Goal: Find contact information: Find contact information

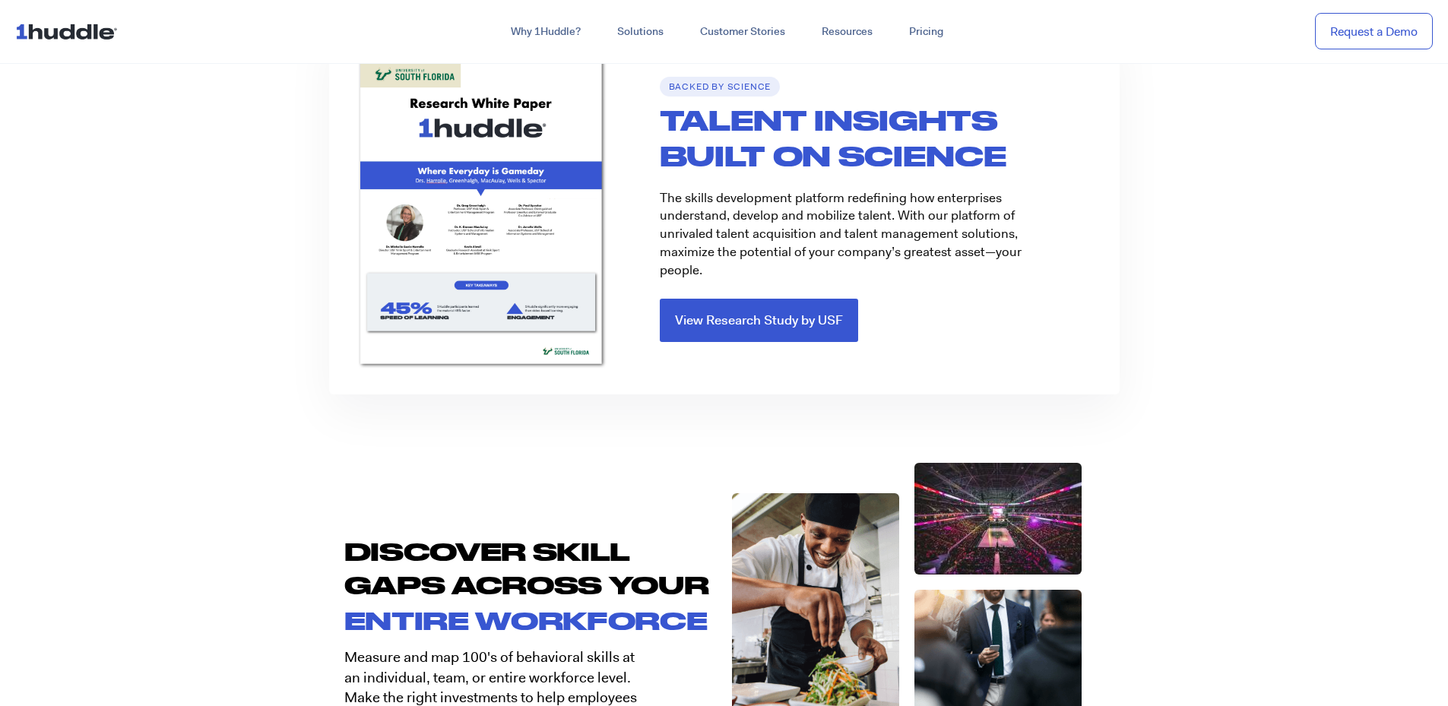
scroll to position [2432, 0]
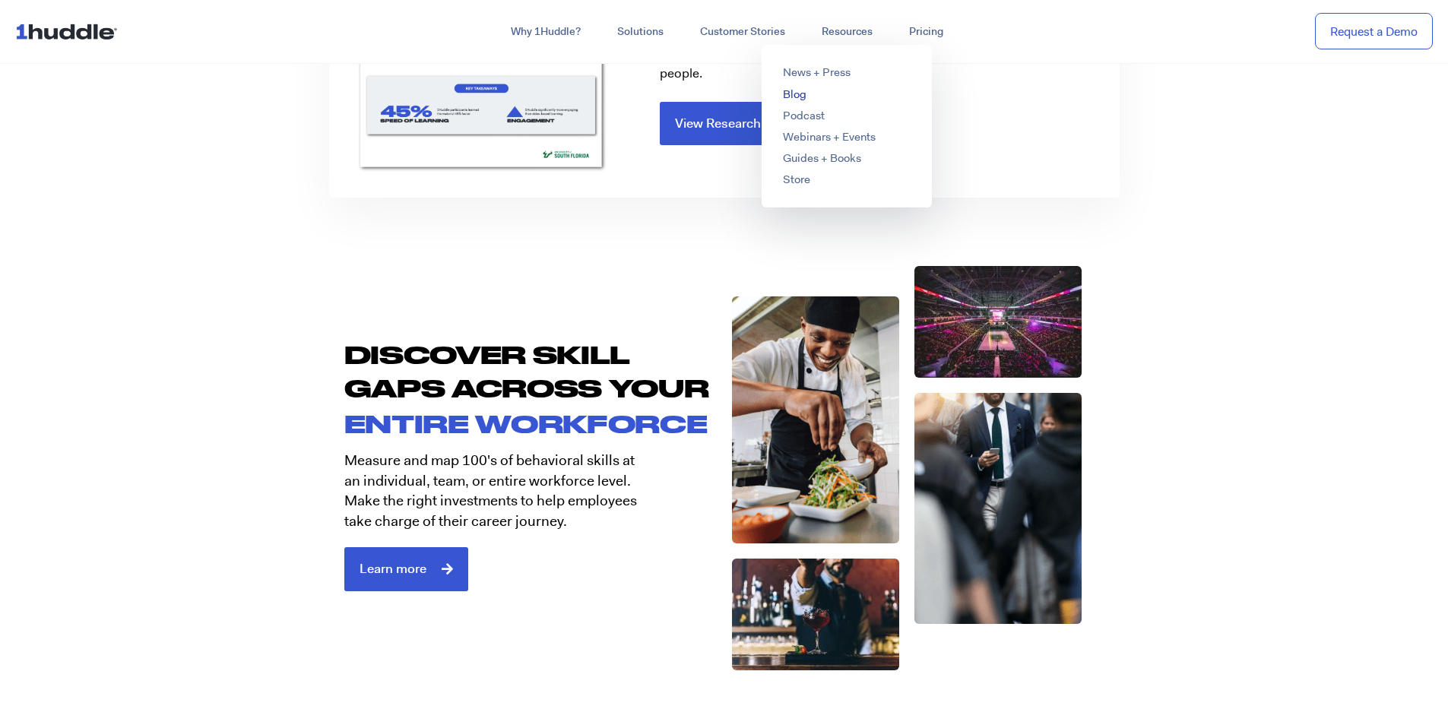
click at [797, 97] on link "Blog" at bounding box center [795, 94] width 24 height 15
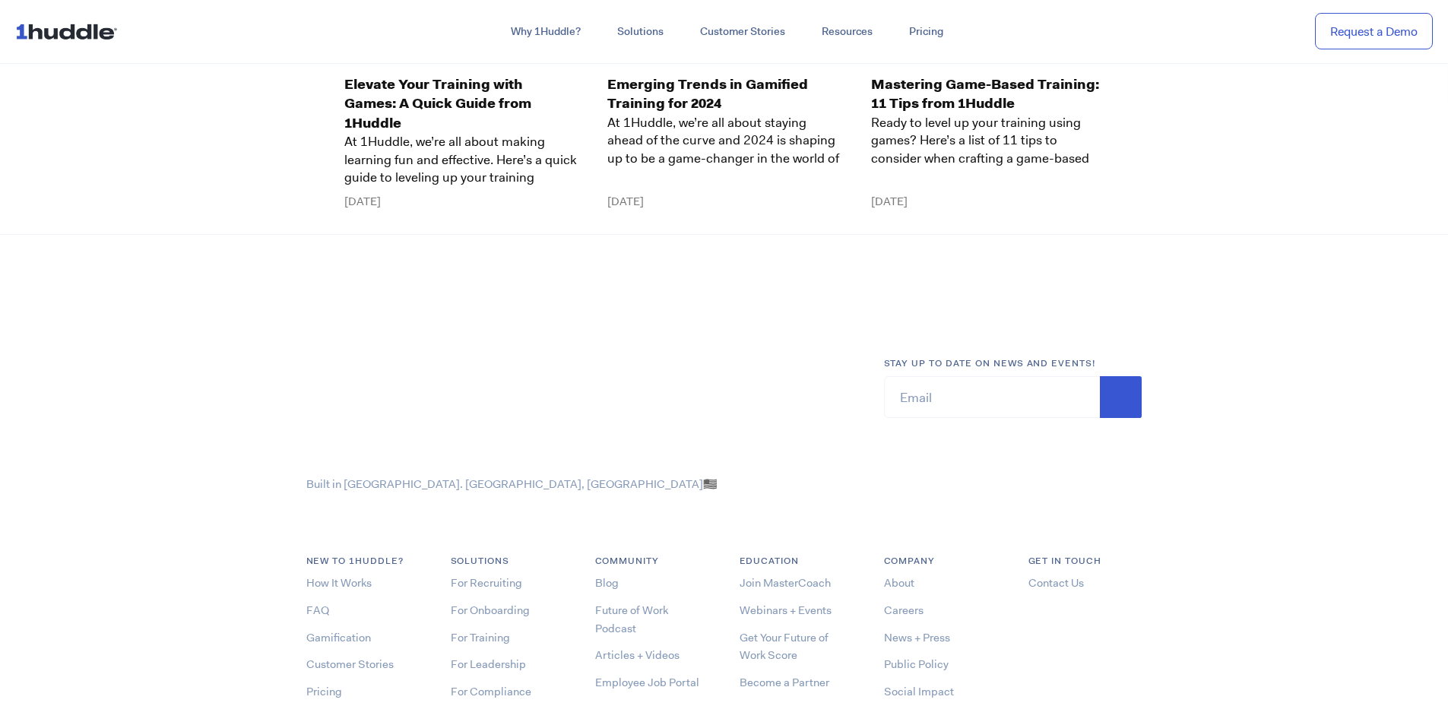
scroll to position [4108, 0]
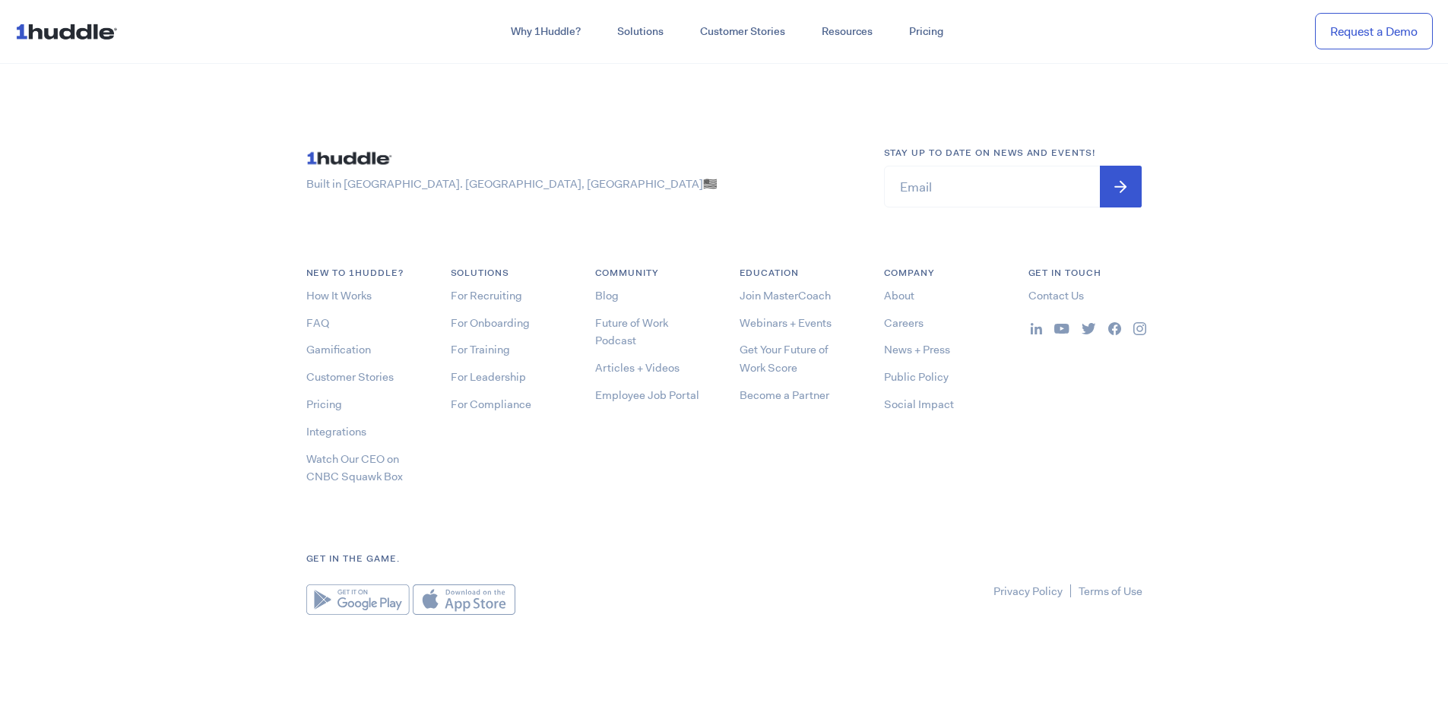
drag, startPoint x: 1250, startPoint y: 354, endPoint x: 1145, endPoint y: 385, distance: 109.2
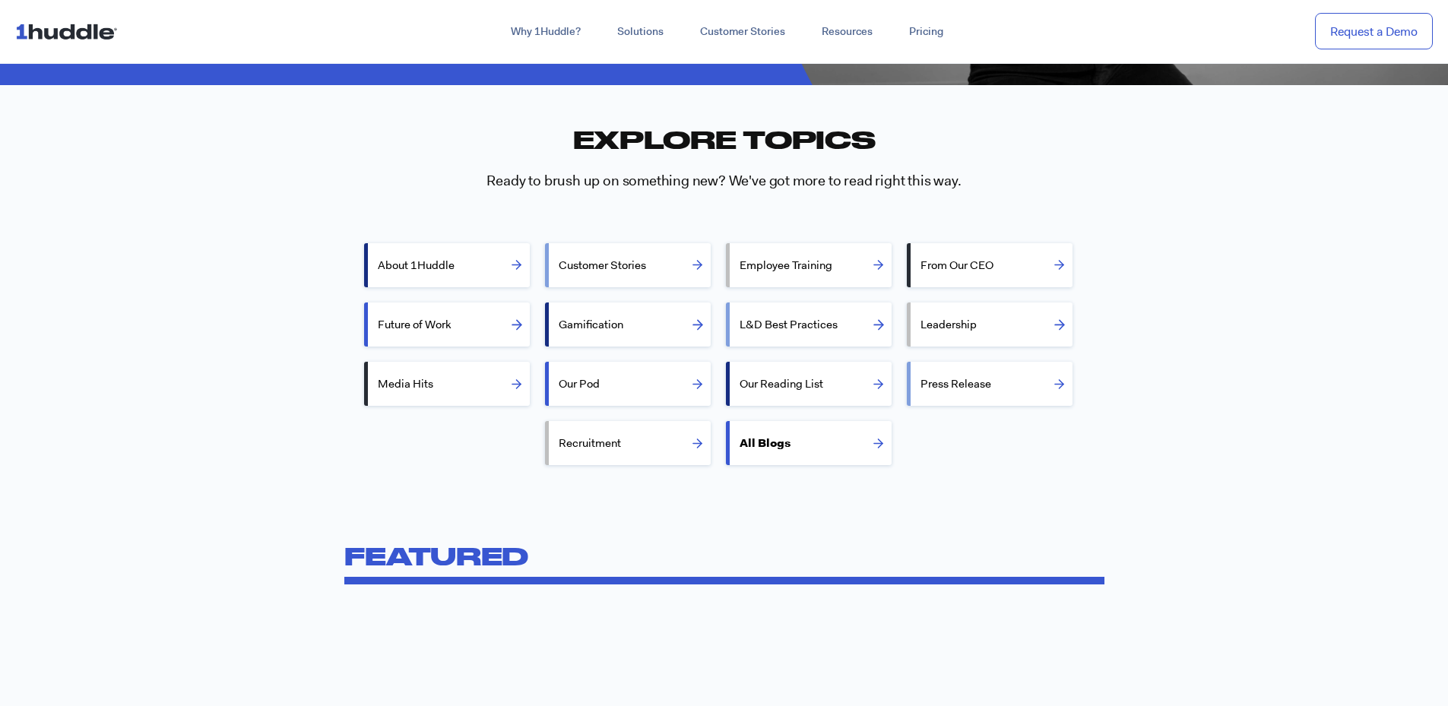
scroll to position [0, 0]
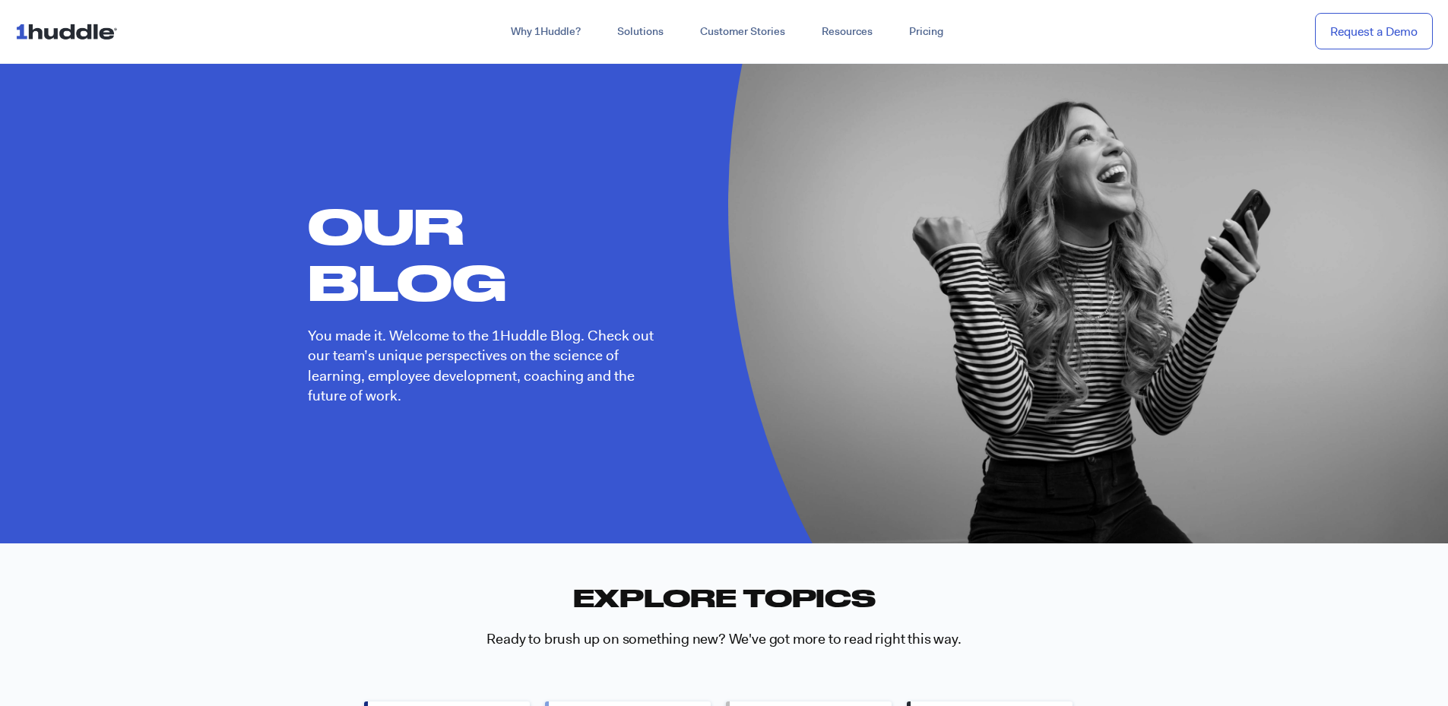
drag, startPoint x: 201, startPoint y: 286, endPoint x: 237, endPoint y: 100, distance: 188.8
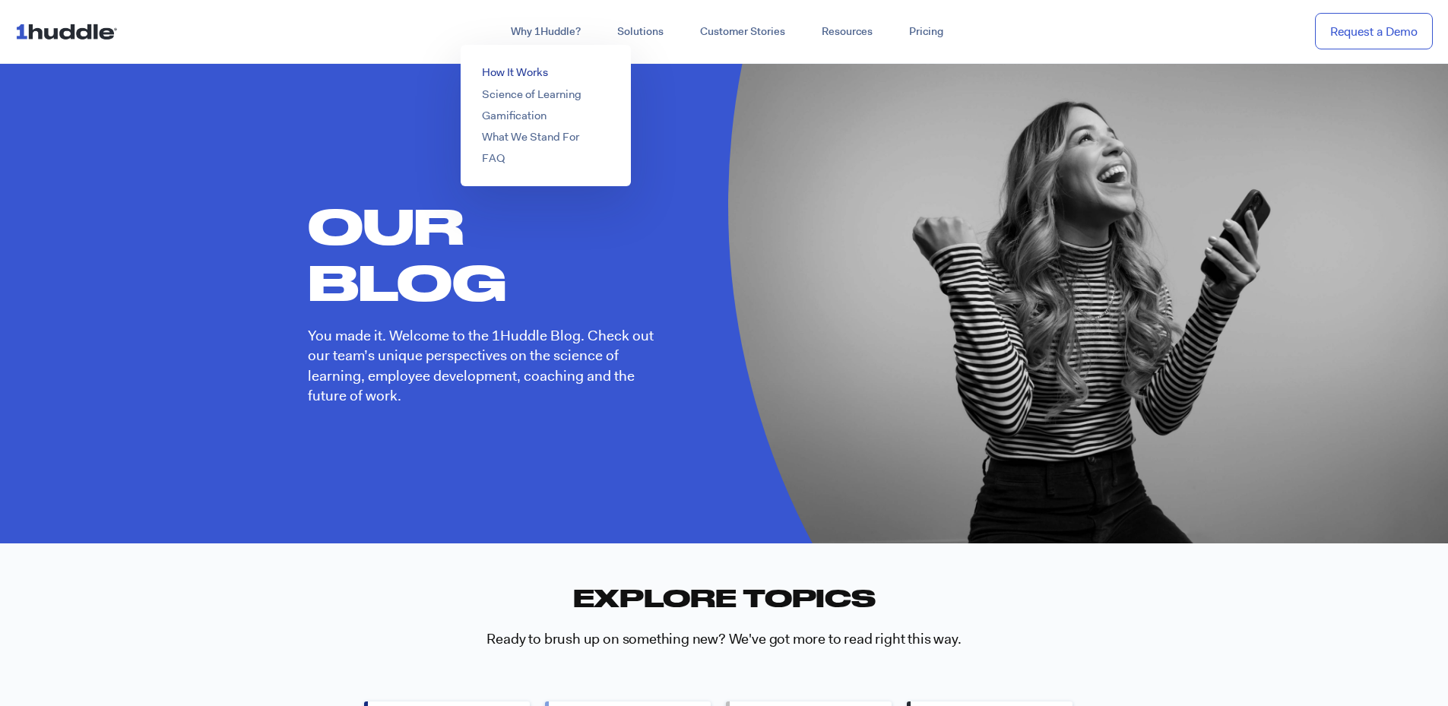
click at [539, 70] on link "How It Works" at bounding box center [515, 72] width 66 height 15
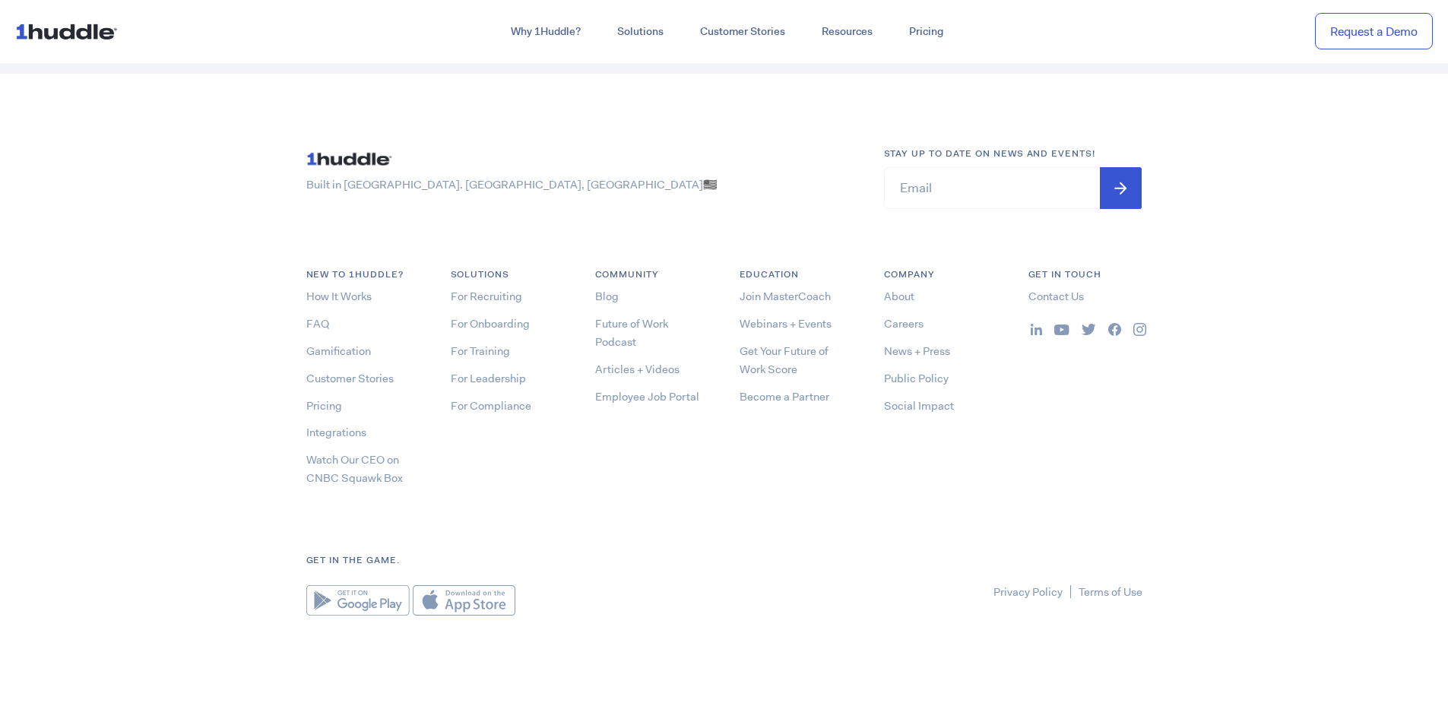
scroll to position [6145, 0]
drag, startPoint x: 1188, startPoint y: 448, endPoint x: 1217, endPoint y: 540, distance: 97.3
click at [1065, 295] on link "Contact Us" at bounding box center [1055, 295] width 55 height 15
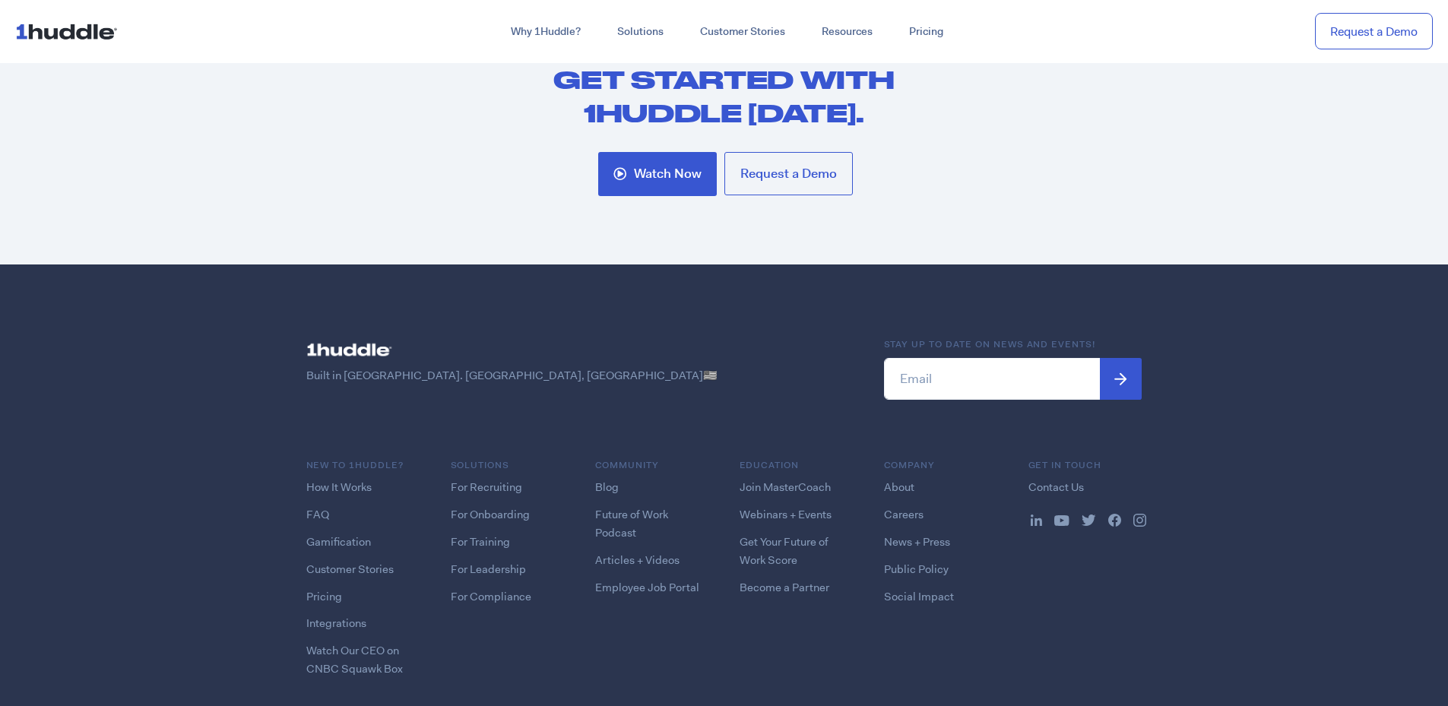
scroll to position [2013, 0]
